Goal: Check status: Check status

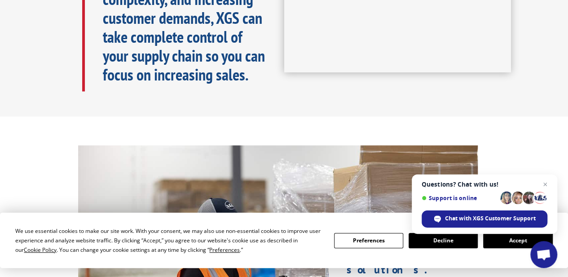
scroll to position [674, 0]
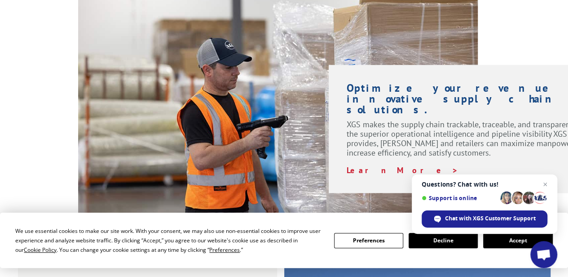
click at [509, 243] on button "Accept" at bounding box center [517, 240] width 69 height 15
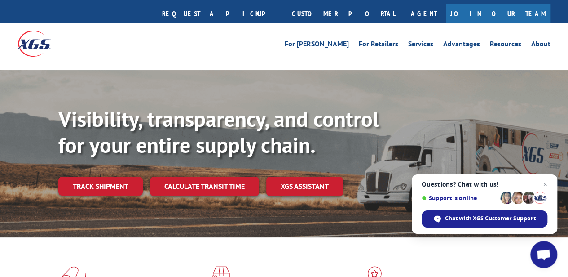
scroll to position [0, 0]
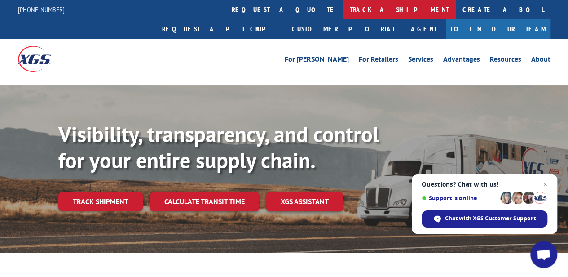
click at [343, 8] on link "track a shipment" at bounding box center [399, 9] width 113 height 19
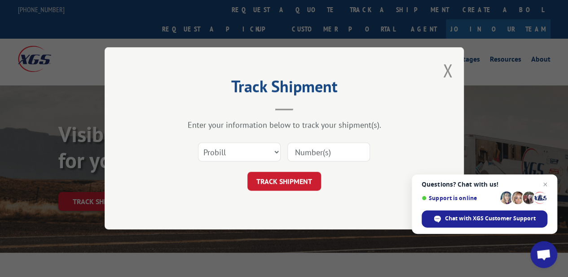
click at [311, 156] on input at bounding box center [328, 152] width 83 height 19
paste input "529468504"
click at [338, 150] on input "529468504" at bounding box center [328, 152] width 83 height 19
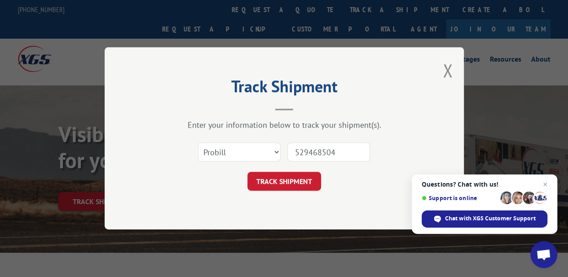
paste input "17636439"
type input "17636439"
click at [311, 183] on button "TRACK SHIPMENT" at bounding box center [285, 181] width 74 height 19
